Goal: Information Seeking & Learning: Learn about a topic

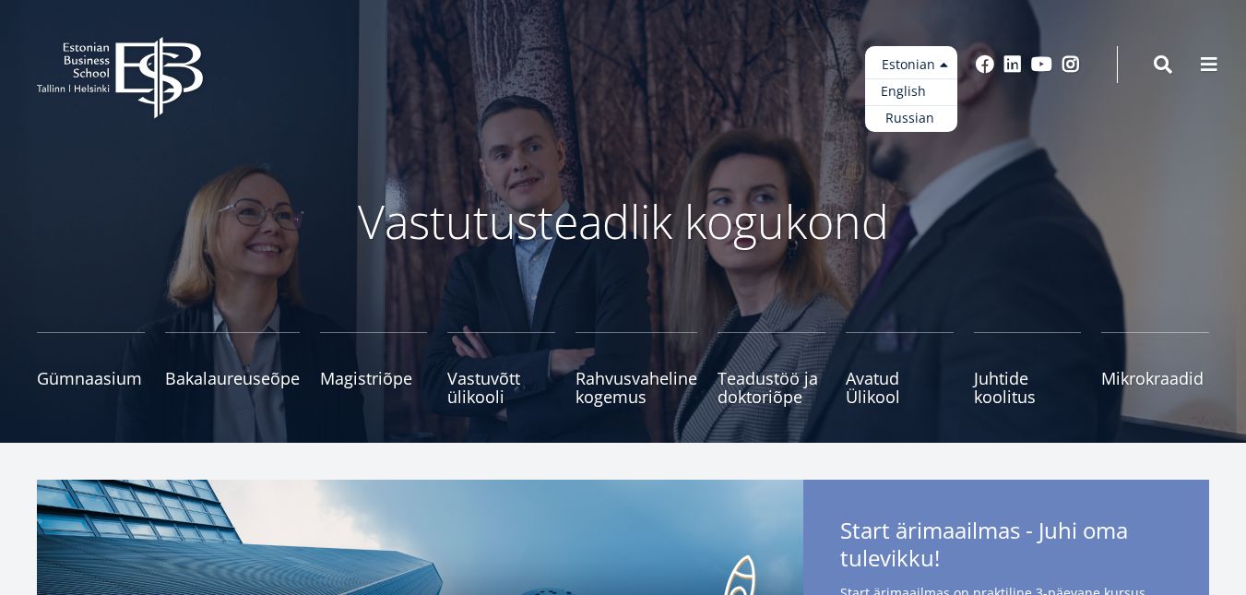
click at [923, 95] on link "English" at bounding box center [911, 91] width 92 height 27
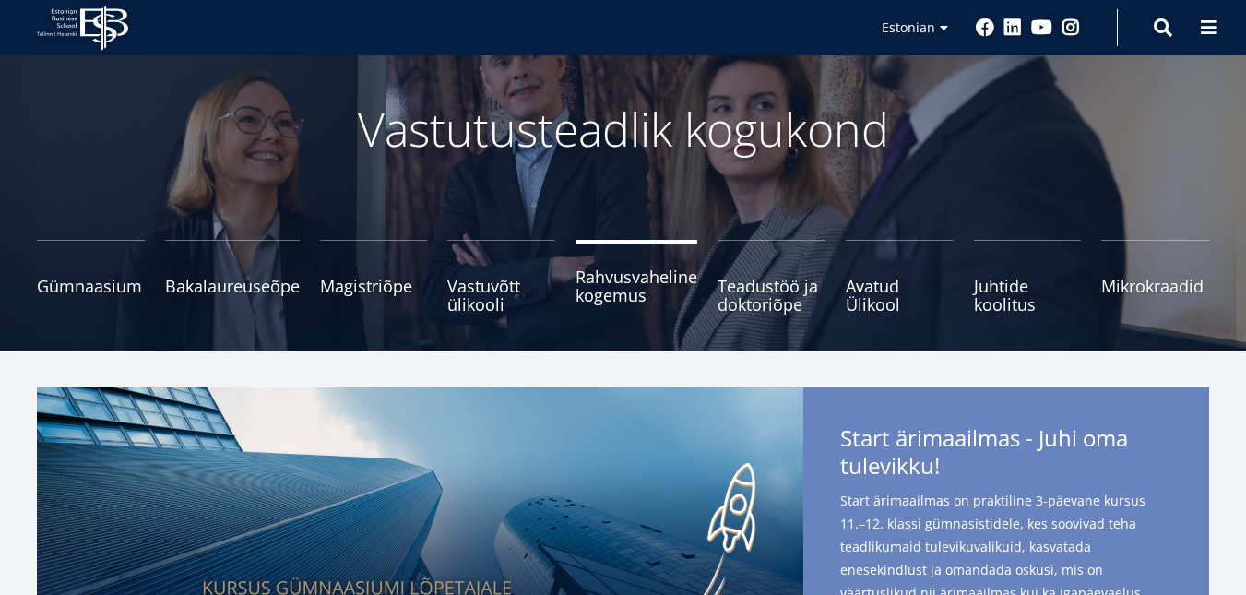
click at [593, 291] on span "Rahvusvaheline kogemus" at bounding box center [637, 285] width 122 height 37
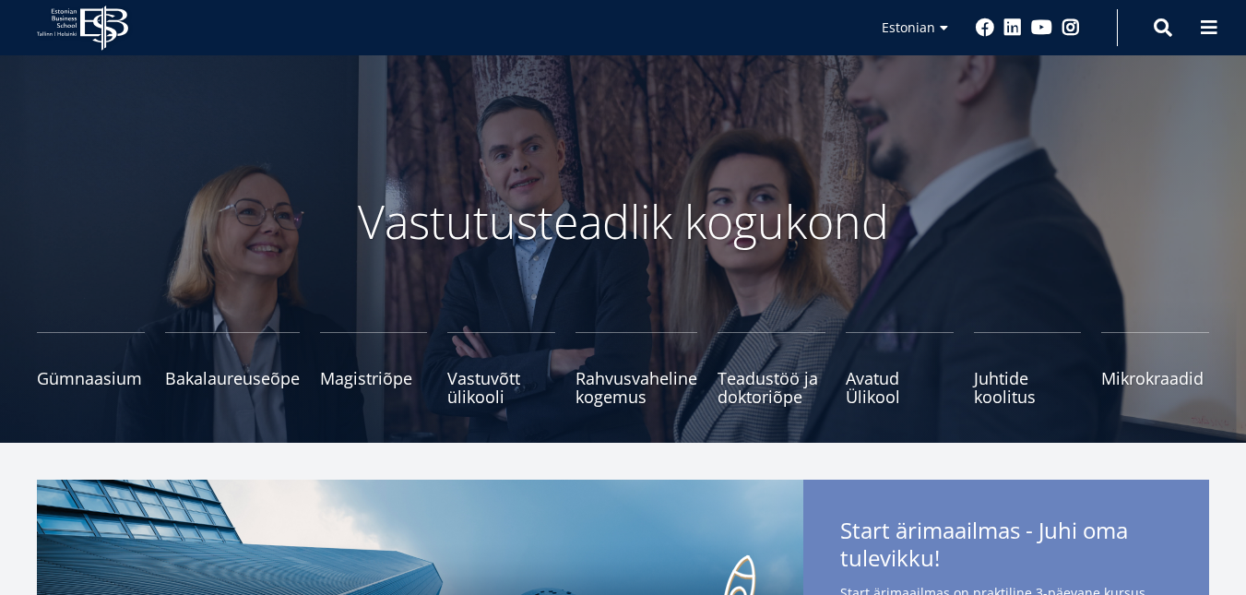
scroll to position [92, 0]
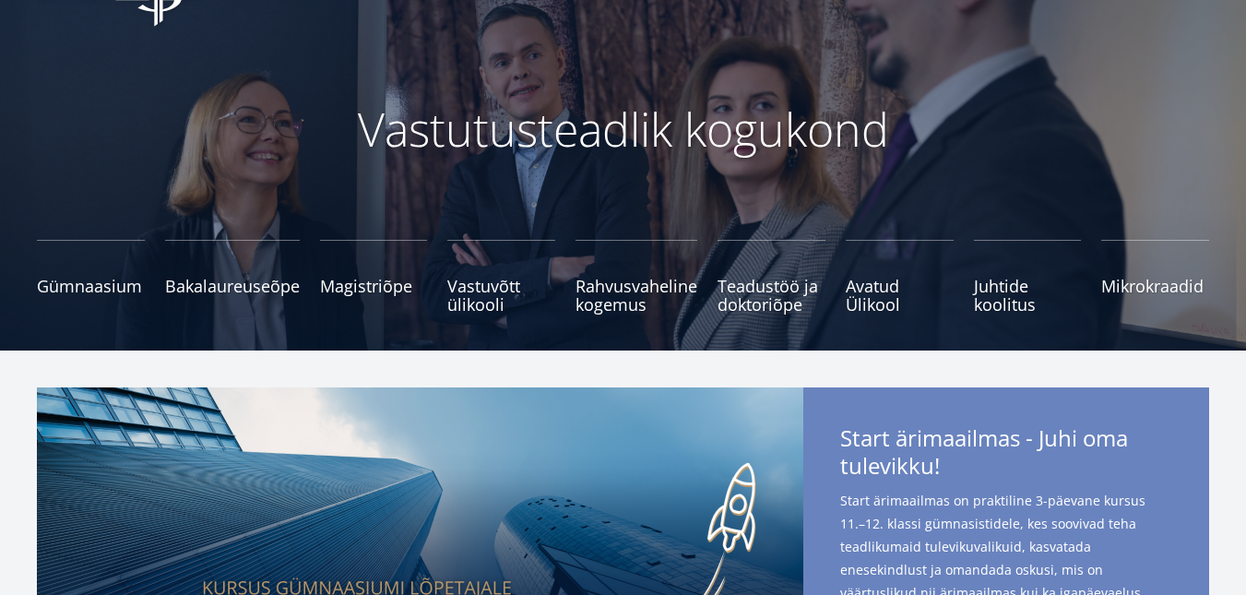
scroll to position [92, 0]
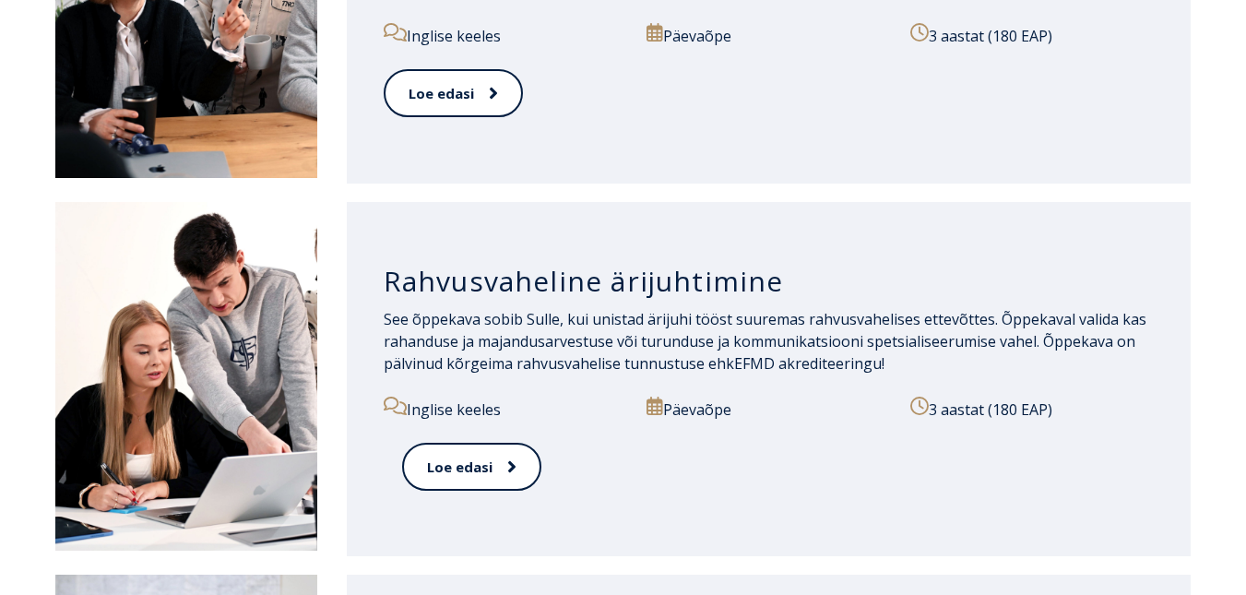
scroll to position [1928, 0]
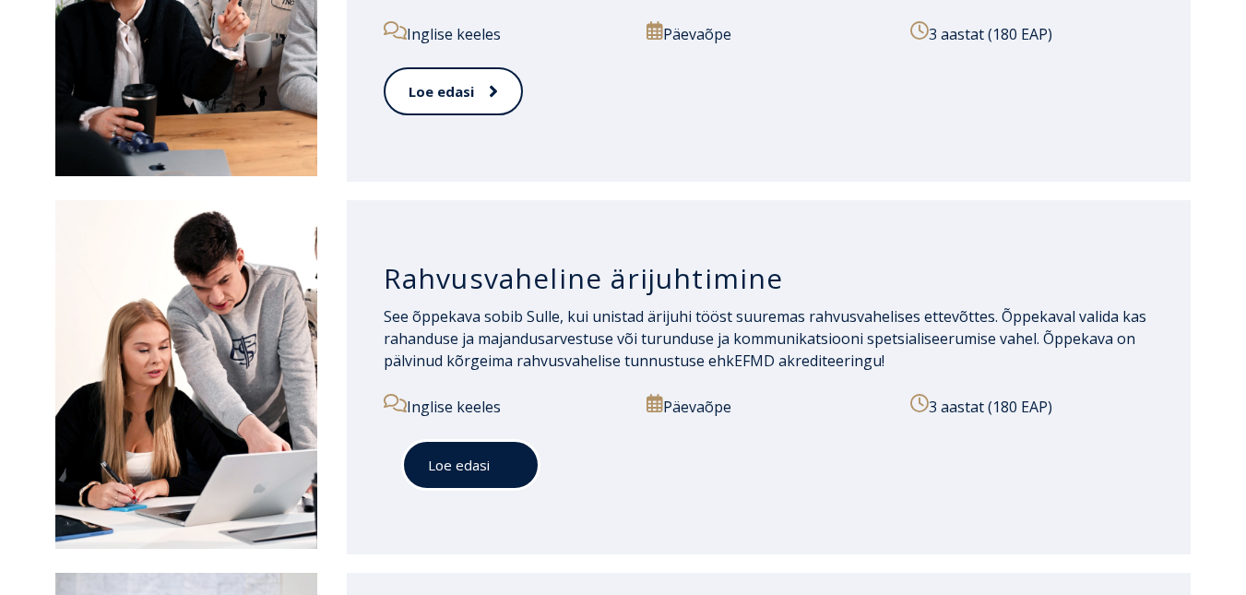
click at [458, 445] on link "Loe edasi" at bounding box center [470, 465] width 137 height 51
